Goal: Transaction & Acquisition: Book appointment/travel/reservation

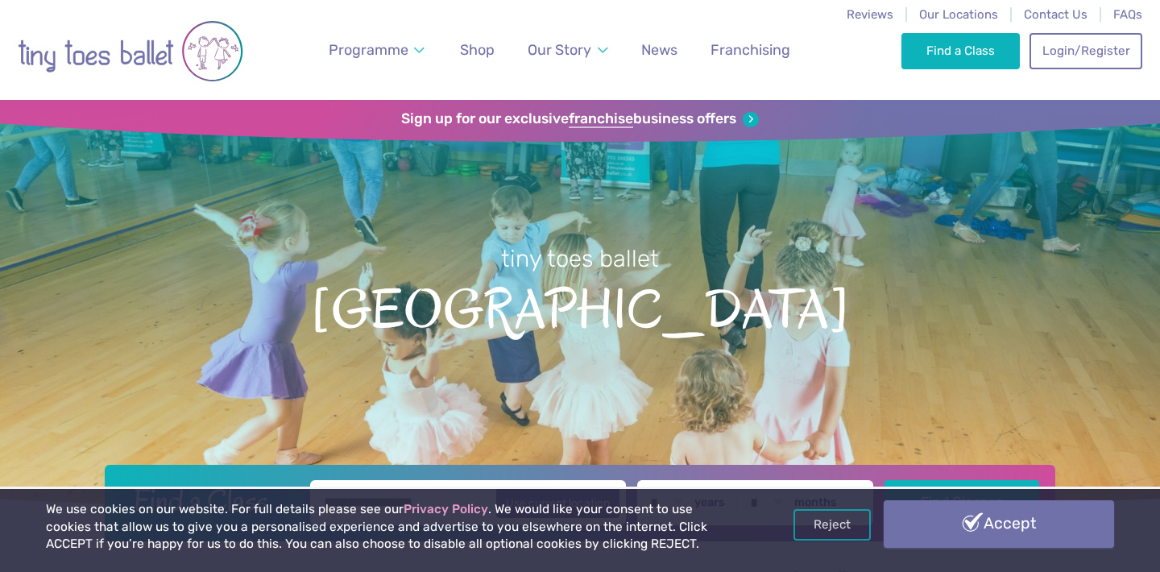
click at [1050, 520] on link "Accept" at bounding box center [999, 523] width 230 height 47
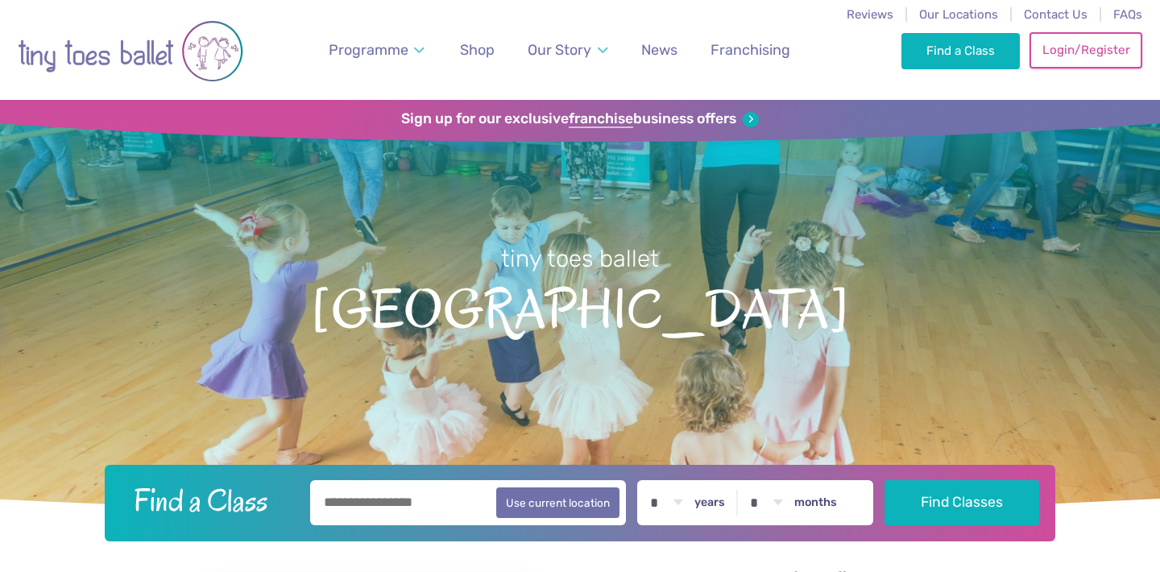
click at [1074, 57] on link "Login/Register" at bounding box center [1086, 49] width 113 height 35
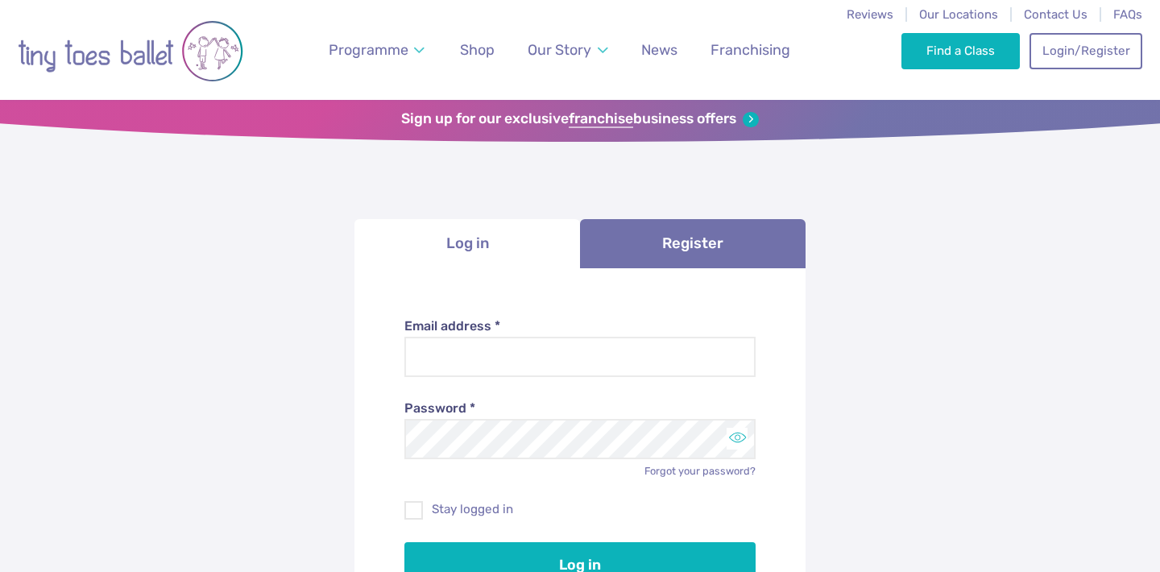
type input "**********"
click at [727, 438] on button "Toggle password visibility" at bounding box center [738, 439] width 22 height 22
click at [448, 512] on label "Stay logged in" at bounding box center [580, 509] width 352 height 17
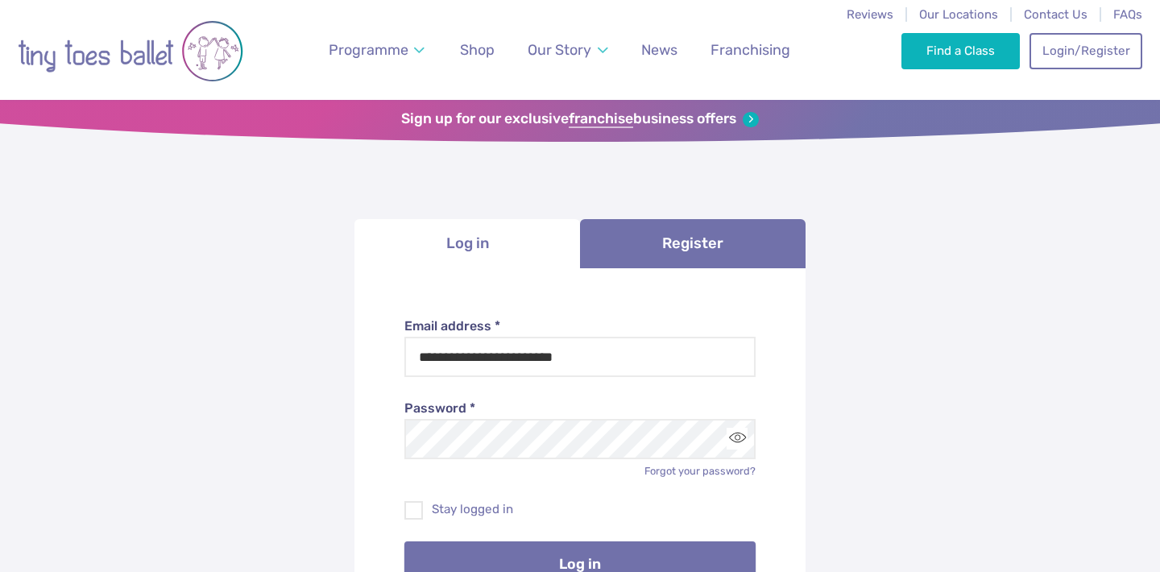
click at [487, 561] on button "Log in" at bounding box center [580, 563] width 352 height 45
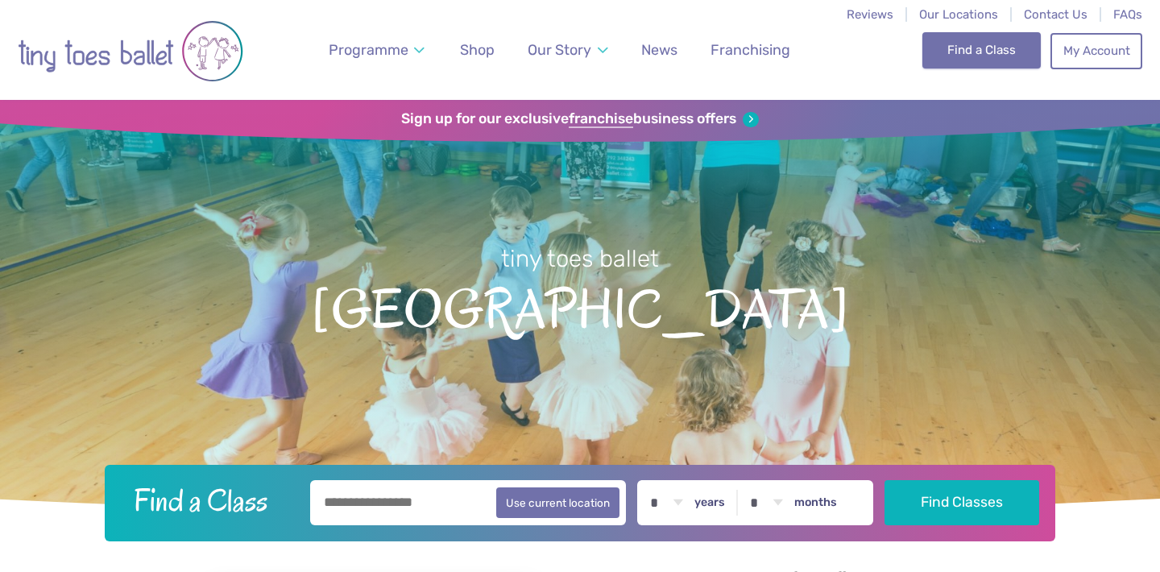
click at [976, 47] on link "Find a Class" at bounding box center [981, 49] width 118 height 35
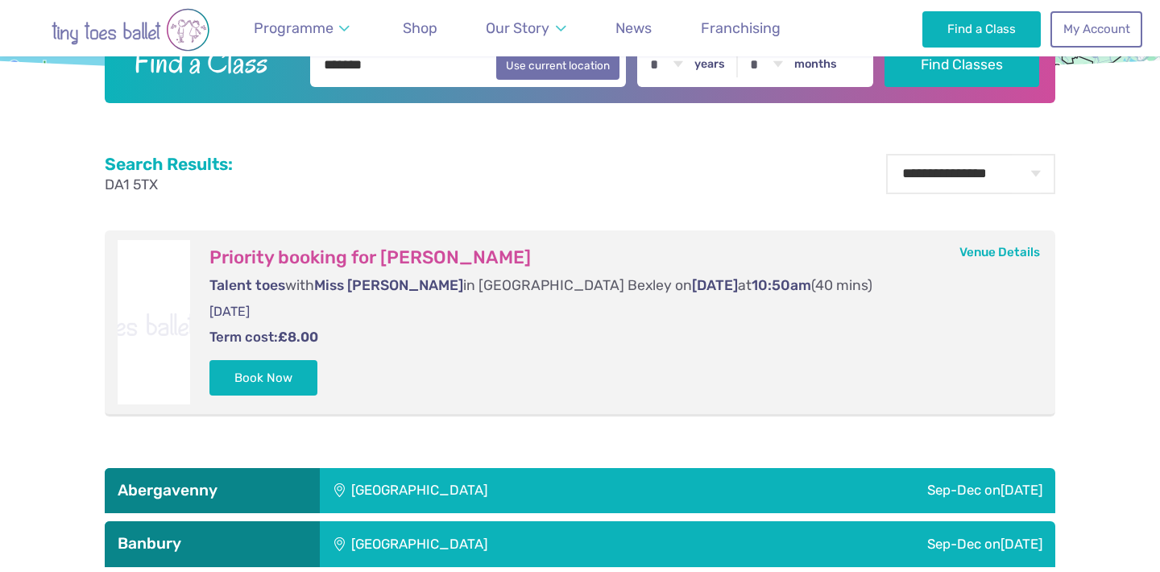
scroll to position [652, 0]
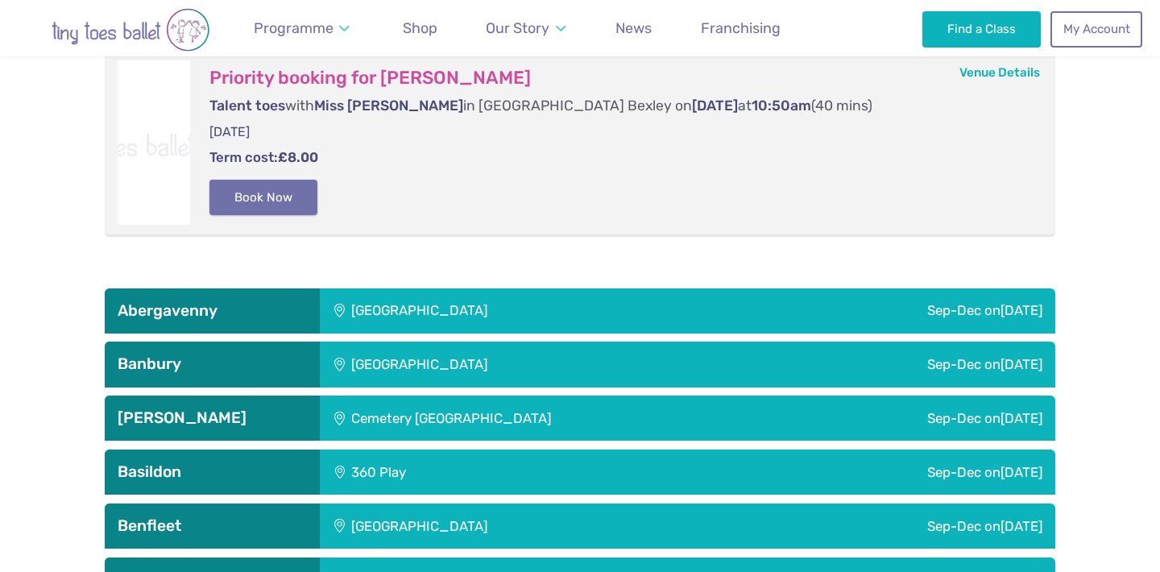
click at [292, 197] on button "Book Now" at bounding box center [263, 197] width 108 height 35
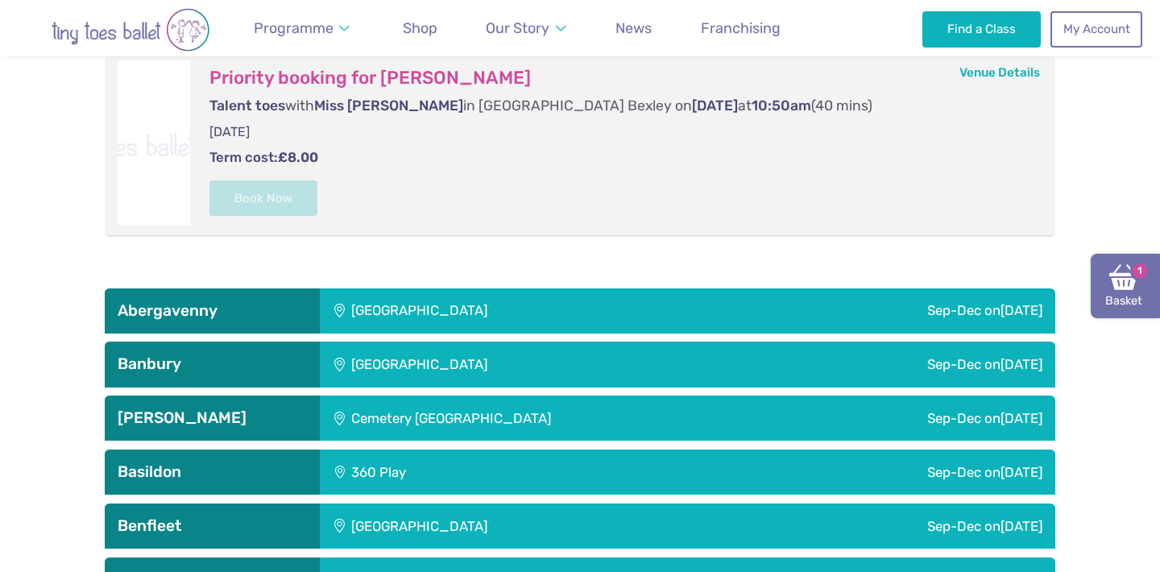
click at [1114, 296] on link "Basket 1" at bounding box center [1125, 286] width 69 height 64
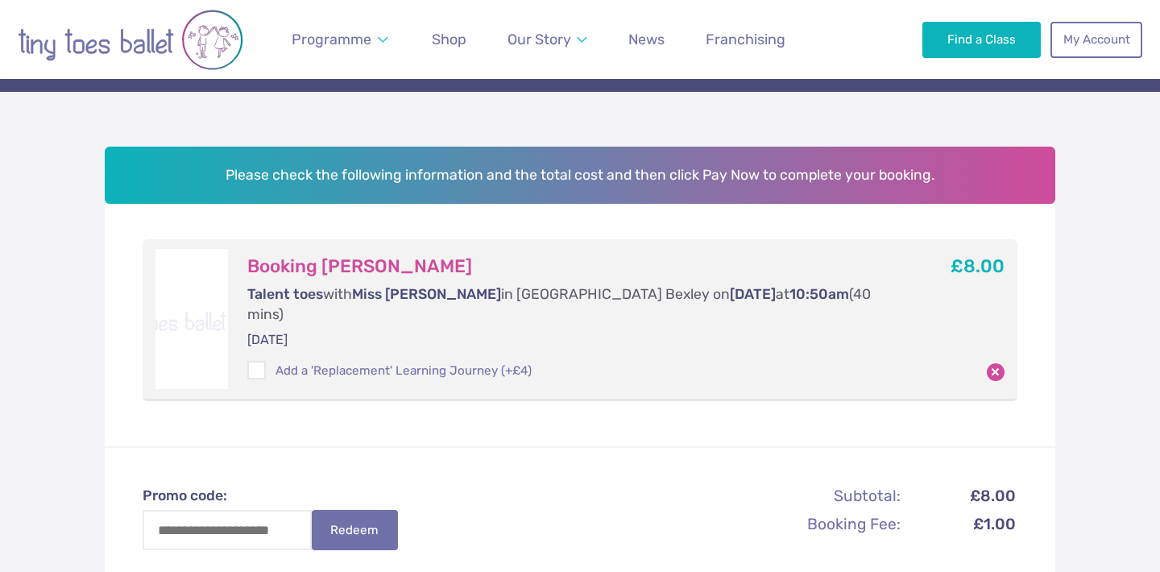
scroll to position [178, 0]
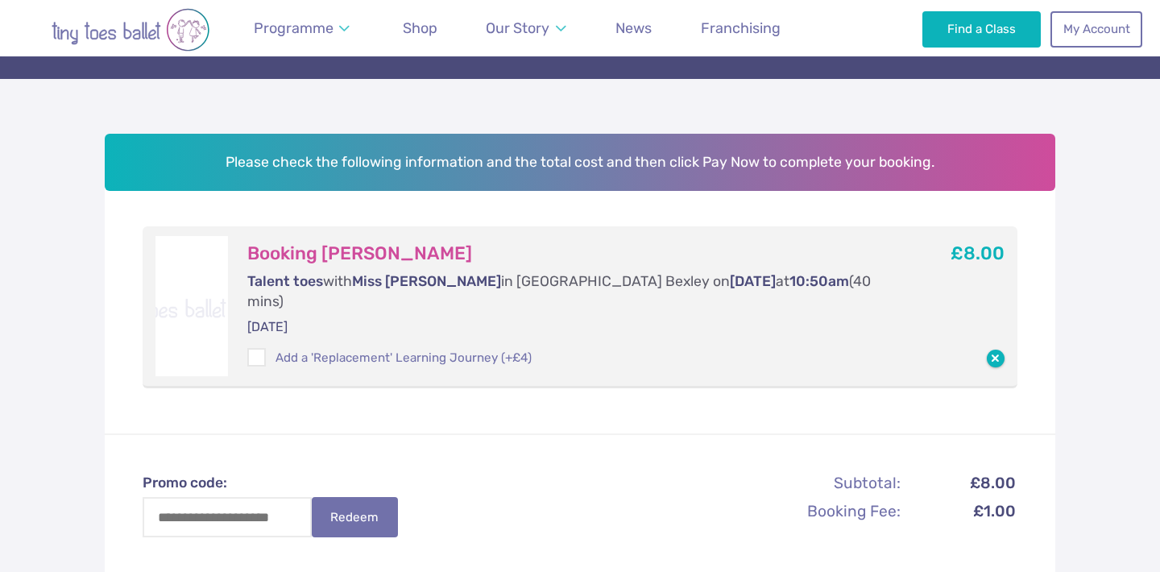
click at [998, 350] on button "button" at bounding box center [996, 359] width 18 height 18
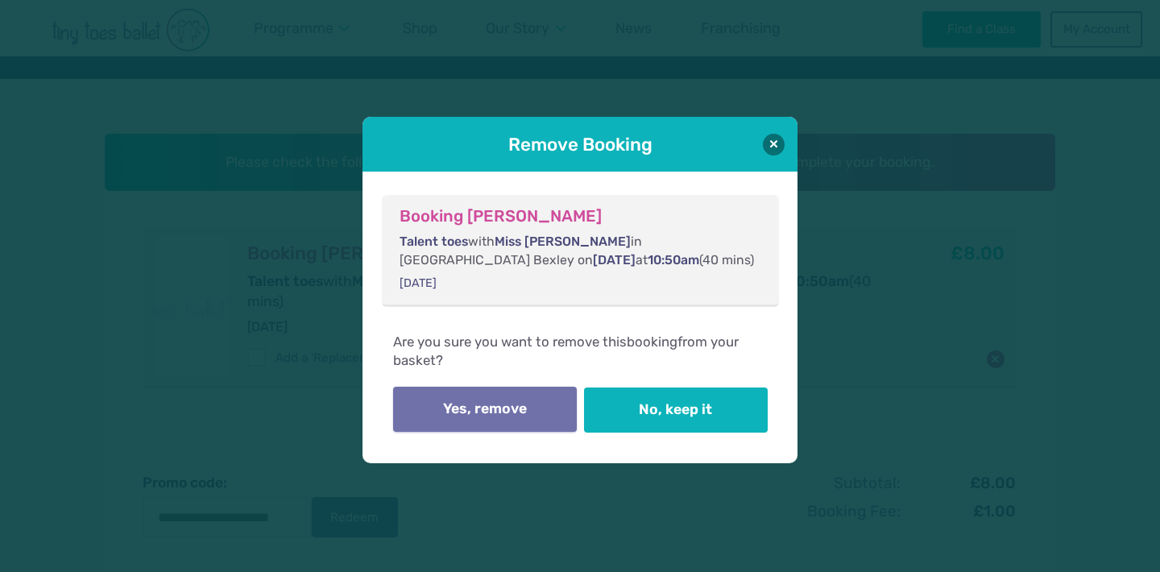
click at [520, 411] on button "Yes, remove" at bounding box center [485, 409] width 184 height 45
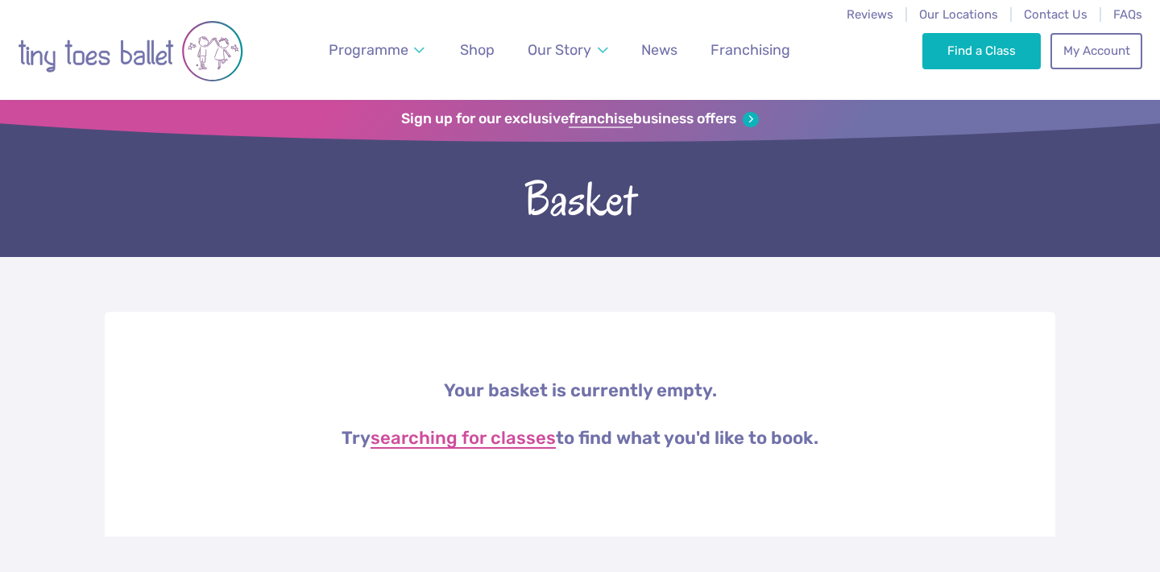
click at [503, 438] on link "searching for classes" at bounding box center [463, 438] width 185 height 19
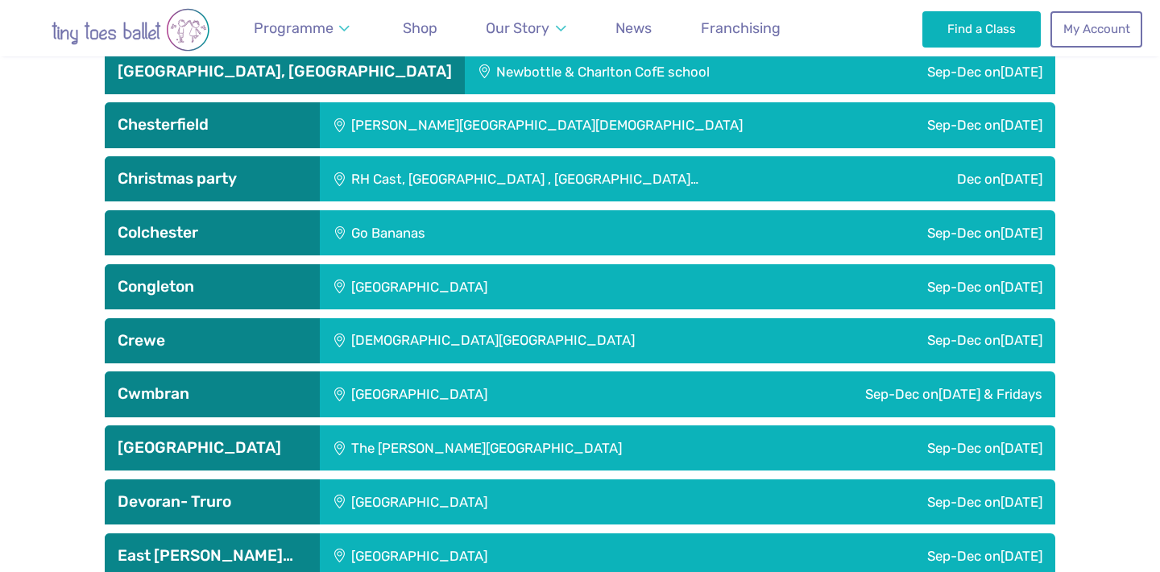
scroll to position [1964, 0]
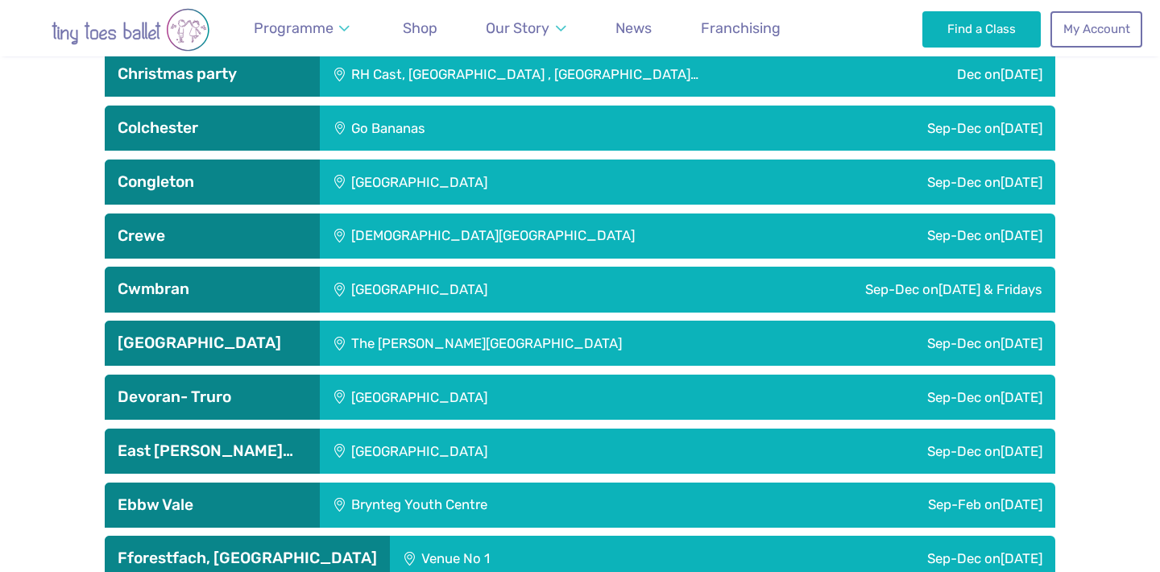
click at [193, 343] on h3 "Dartford" at bounding box center [212, 343] width 189 height 19
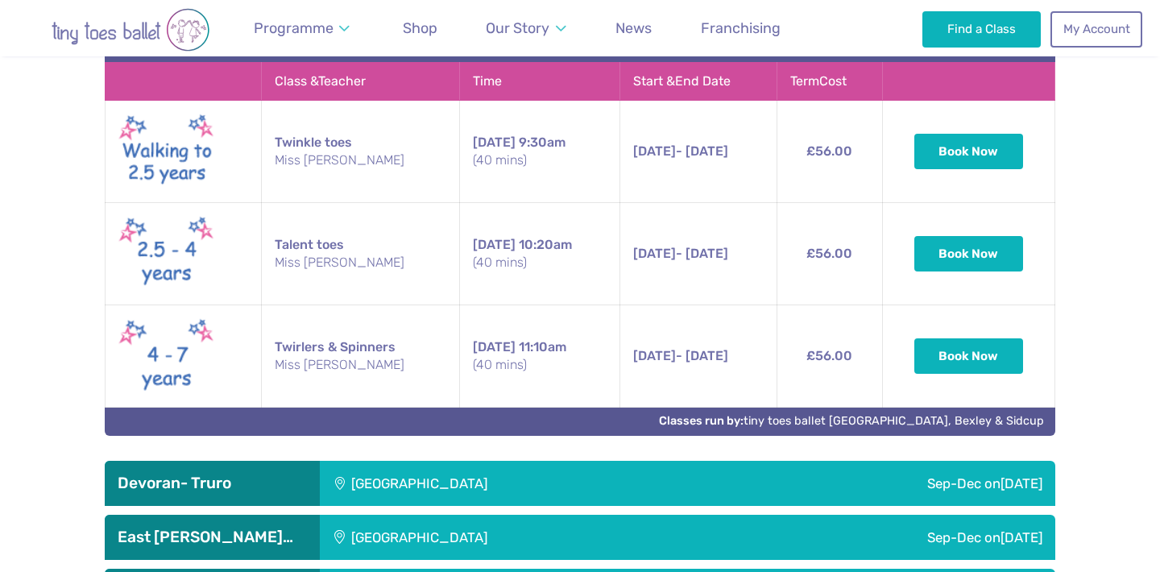
scroll to position [2724, 0]
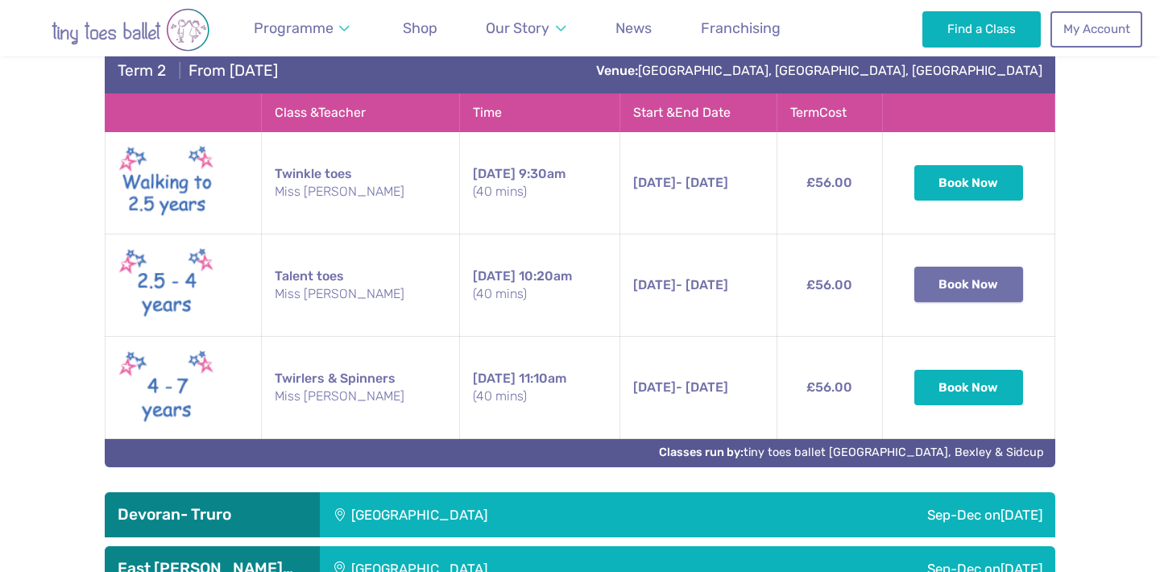
click at [957, 297] on button "Book Now" at bounding box center [969, 284] width 110 height 35
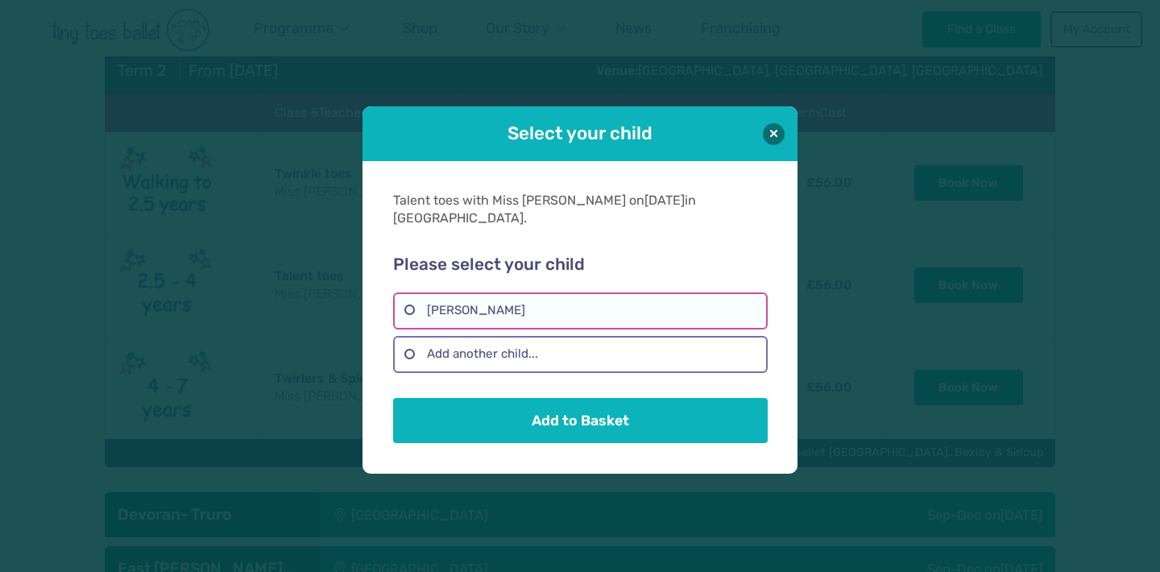
click at [598, 311] on label "sienna petrov" at bounding box center [580, 310] width 374 height 37
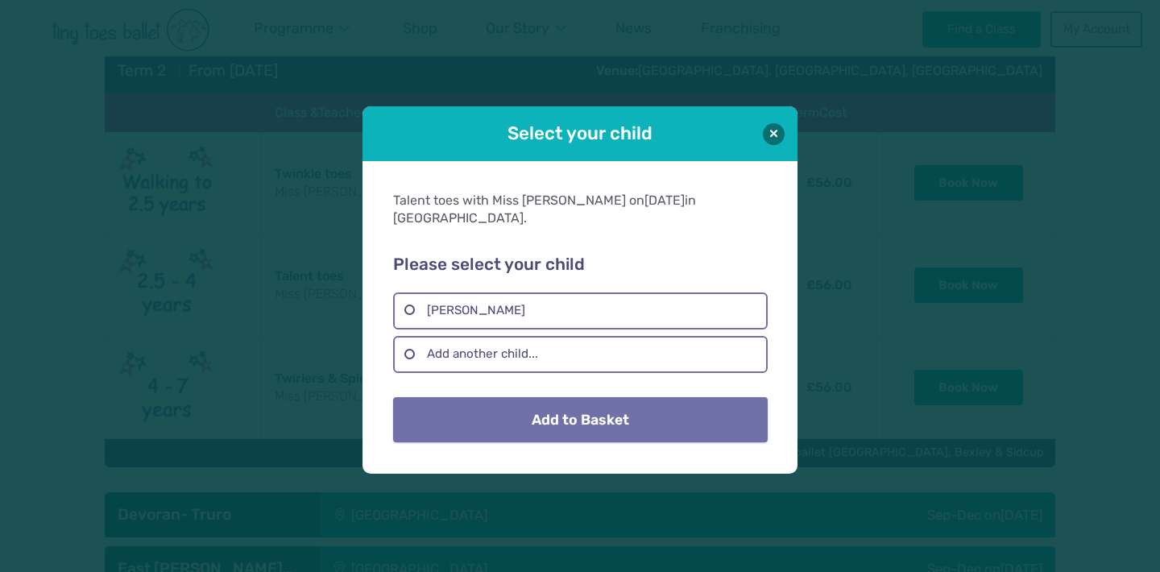
click at [589, 410] on button "Add to Basket" at bounding box center [580, 419] width 374 height 45
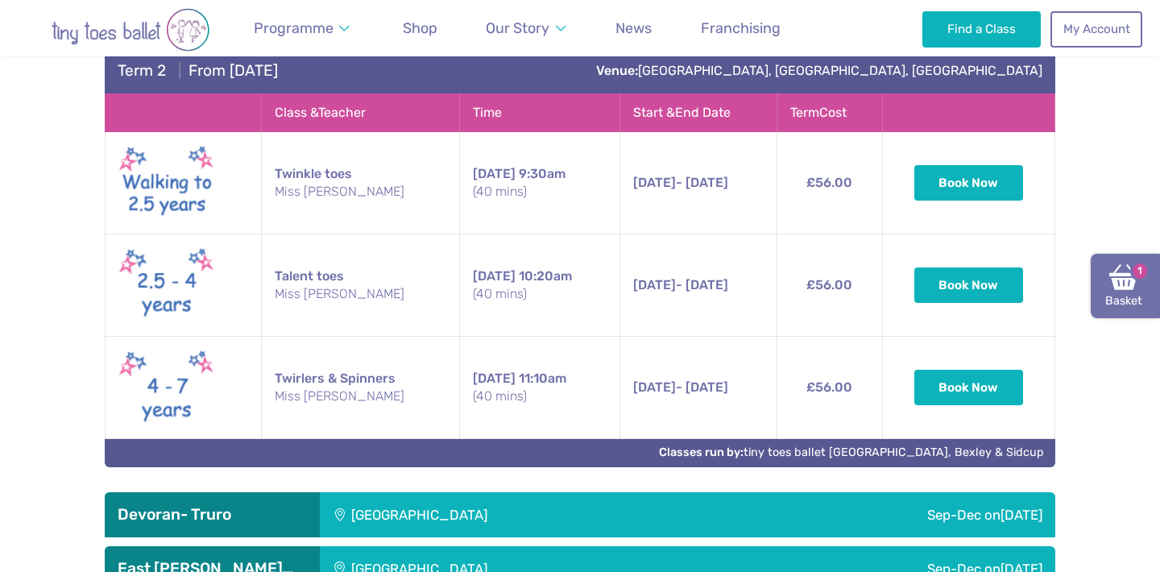
click at [1096, 280] on link "Basket 1" at bounding box center [1125, 286] width 69 height 64
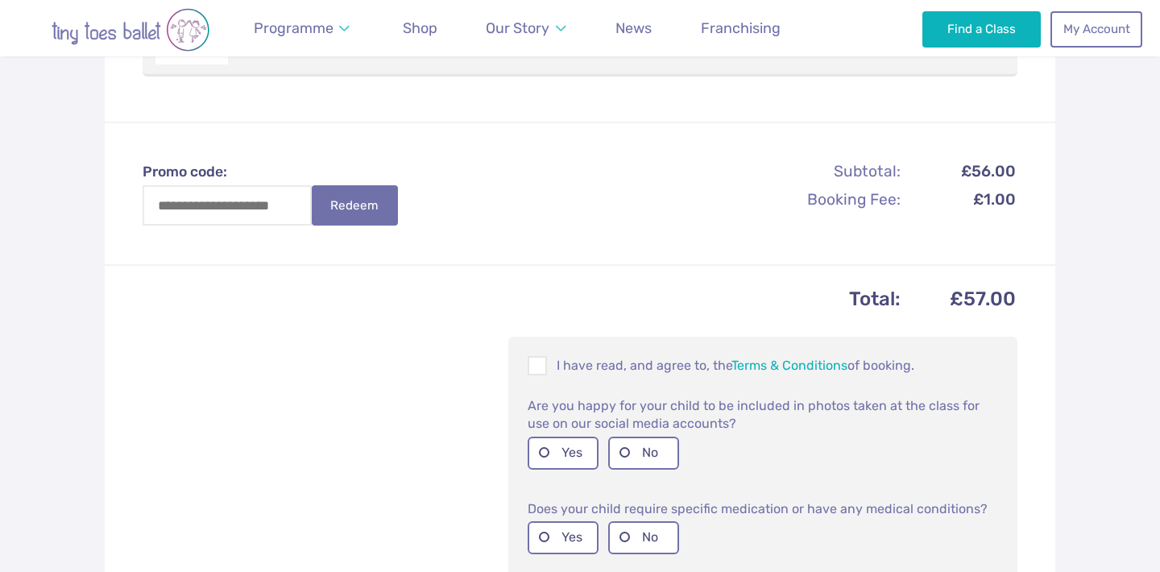
scroll to position [479, 0]
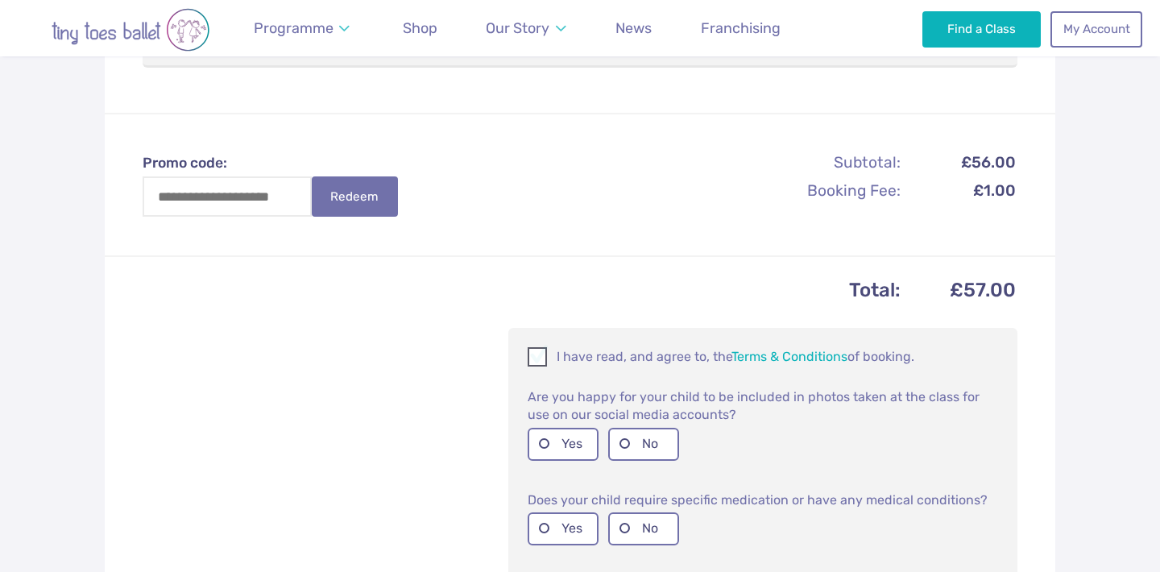
click at [611, 357] on p "I have read, and agree to, the Terms & Conditions of booking." at bounding box center [763, 356] width 470 height 19
click at [558, 433] on label "Yes" at bounding box center [563, 444] width 71 height 33
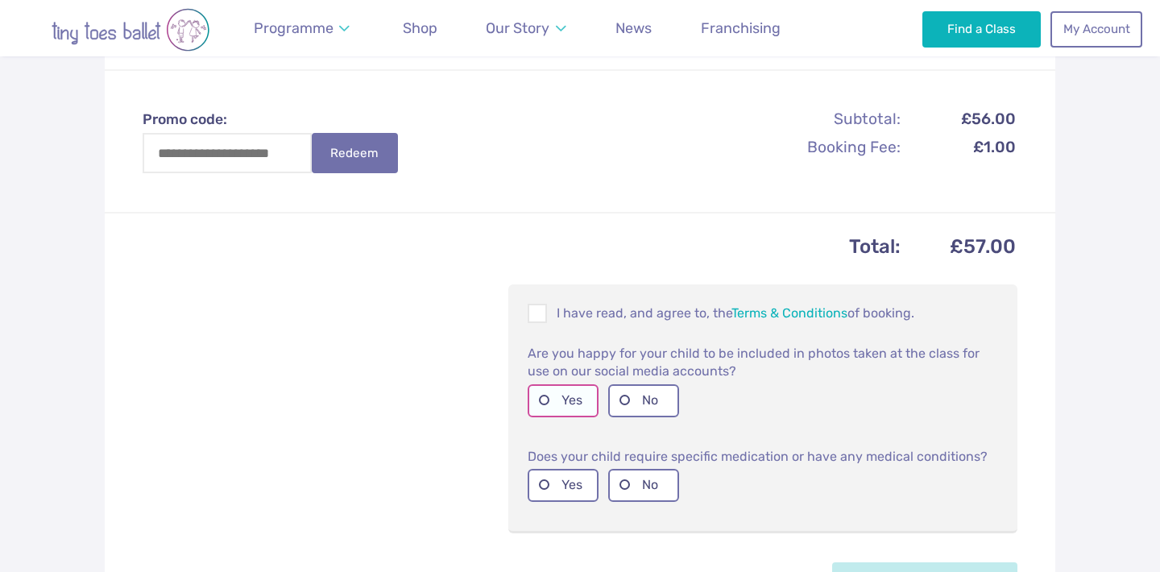
scroll to position [523, 0]
click at [627, 484] on label "No" at bounding box center [643, 484] width 71 height 33
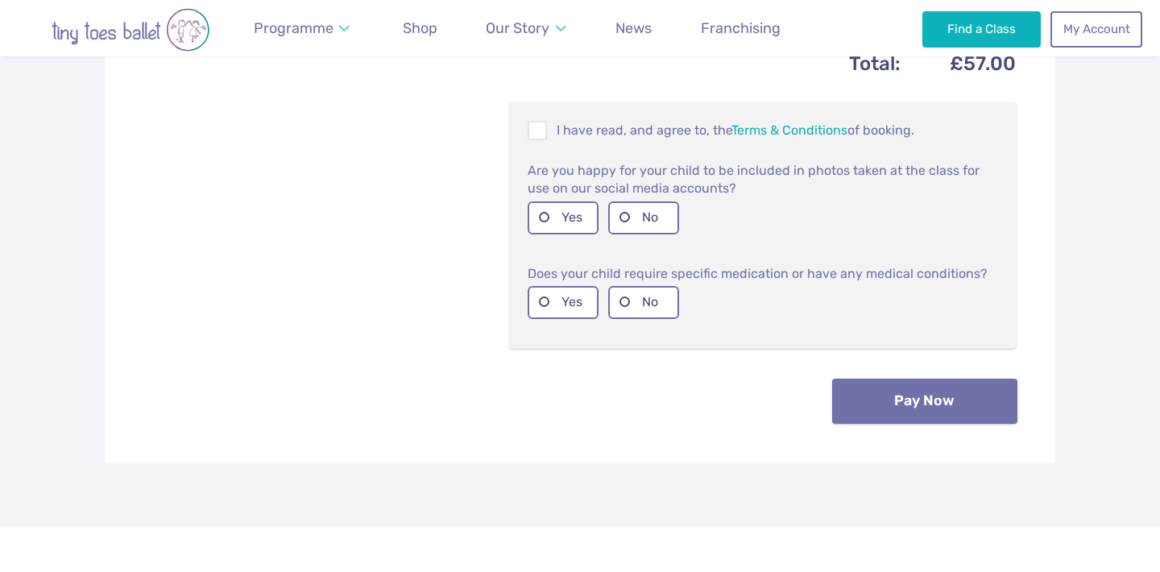
click at [889, 381] on button "Pay Now" at bounding box center [924, 401] width 185 height 45
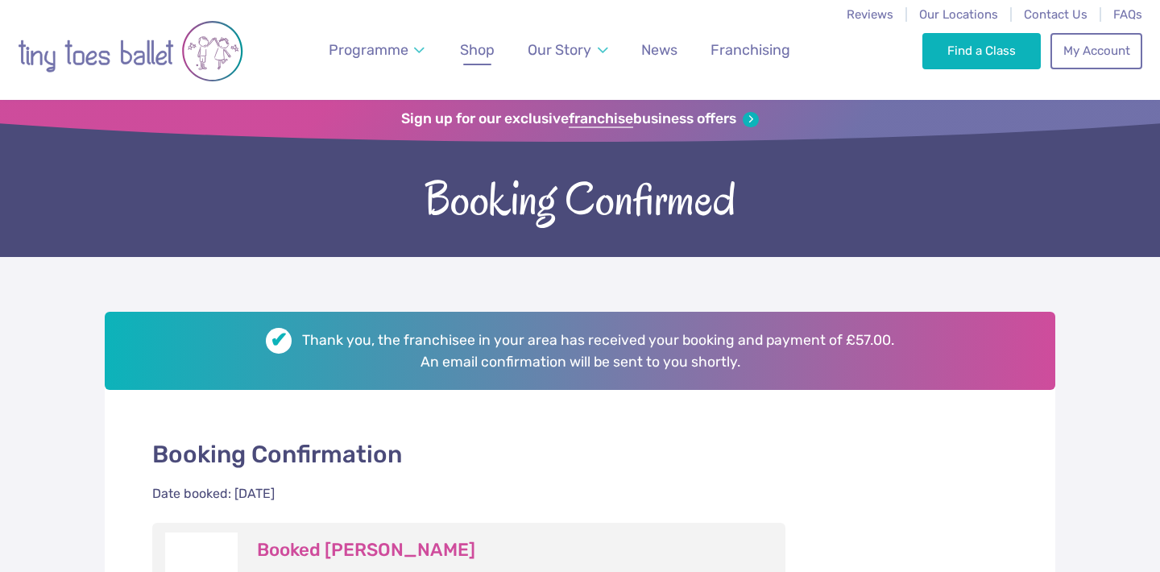
click at [473, 61] on link "Shop" at bounding box center [477, 50] width 49 height 36
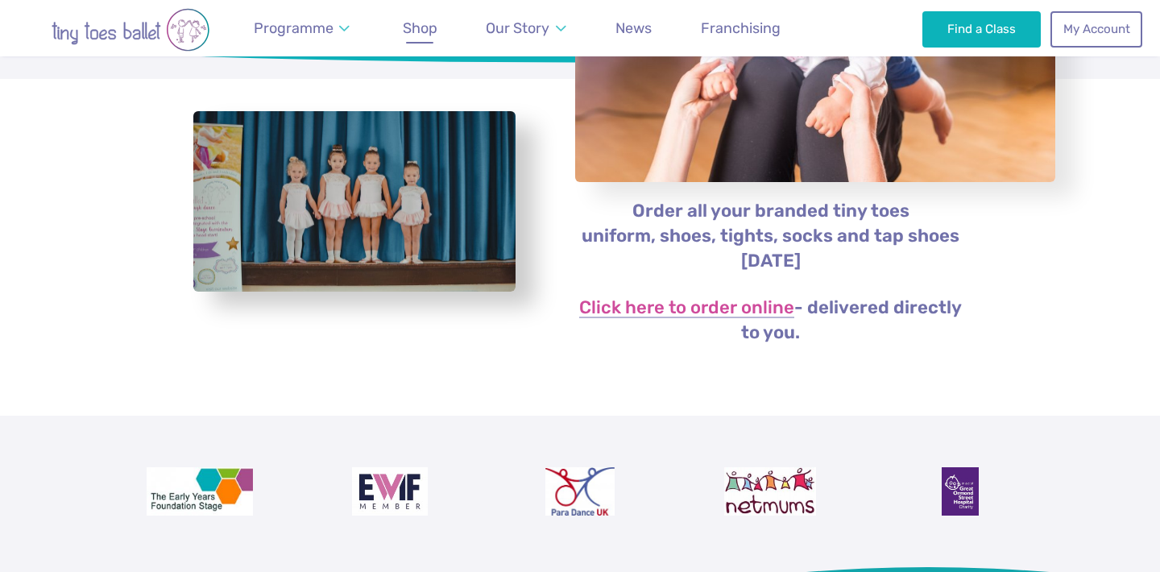
scroll to position [411, 0]
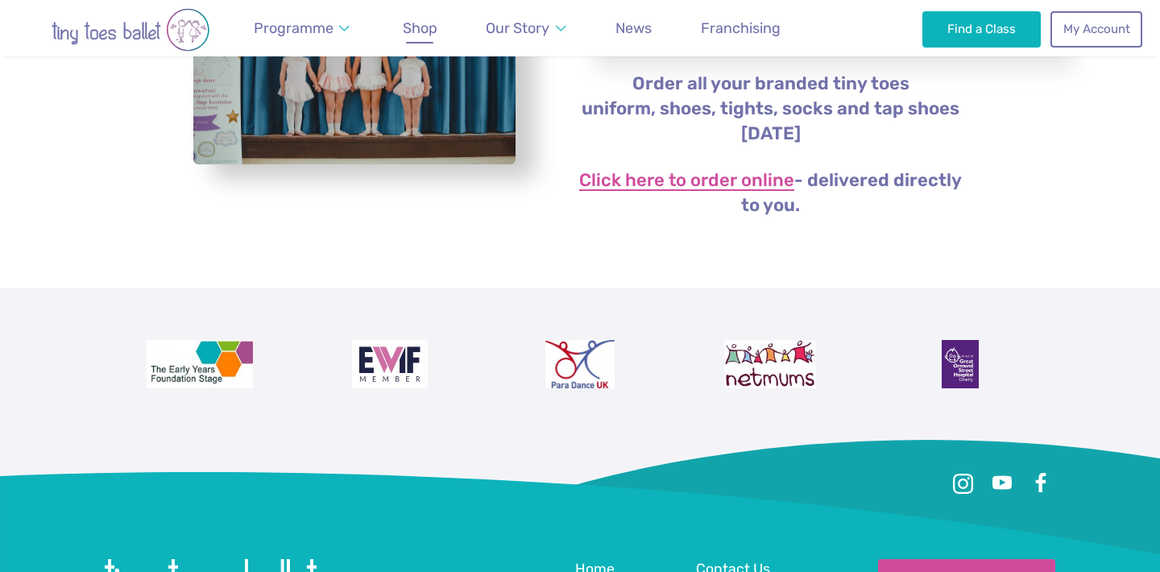
click at [708, 179] on link "Click here to order online" at bounding box center [686, 181] width 215 height 19
